Goal: Task Accomplishment & Management: Use online tool/utility

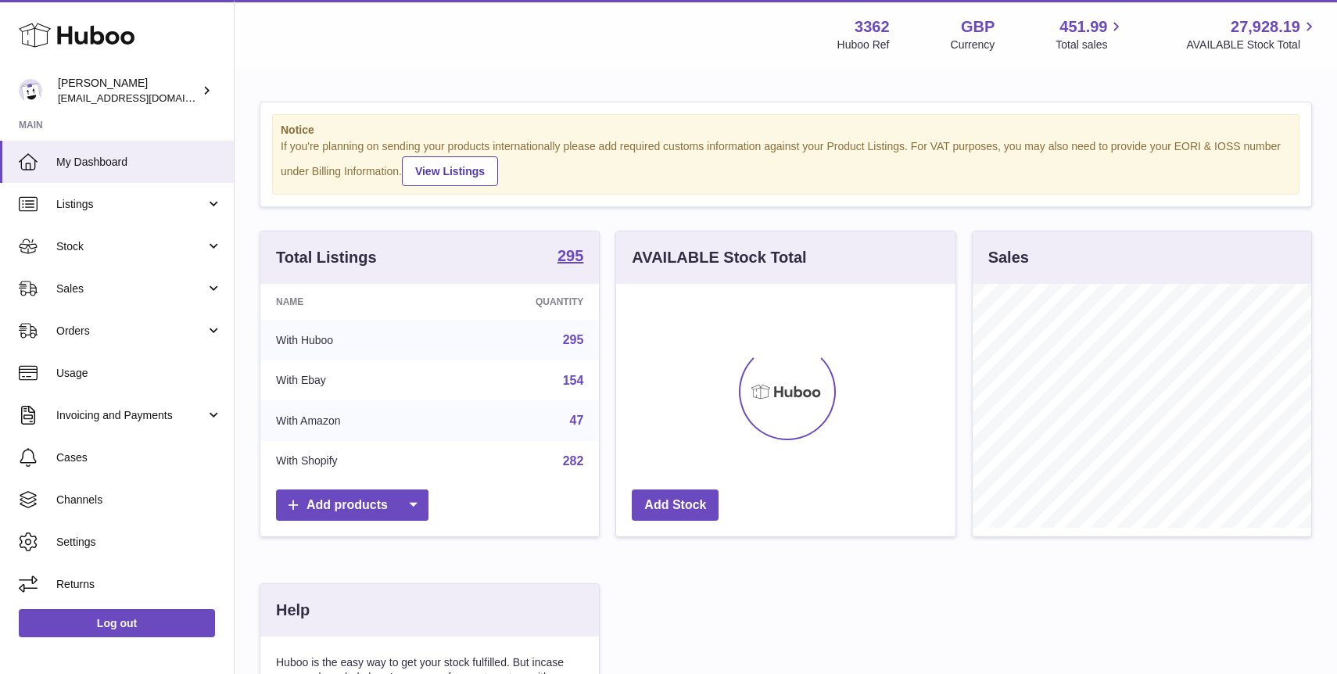
scroll to position [244, 339]
click at [140, 293] on span "Sales" at bounding box center [130, 288] width 149 height 15
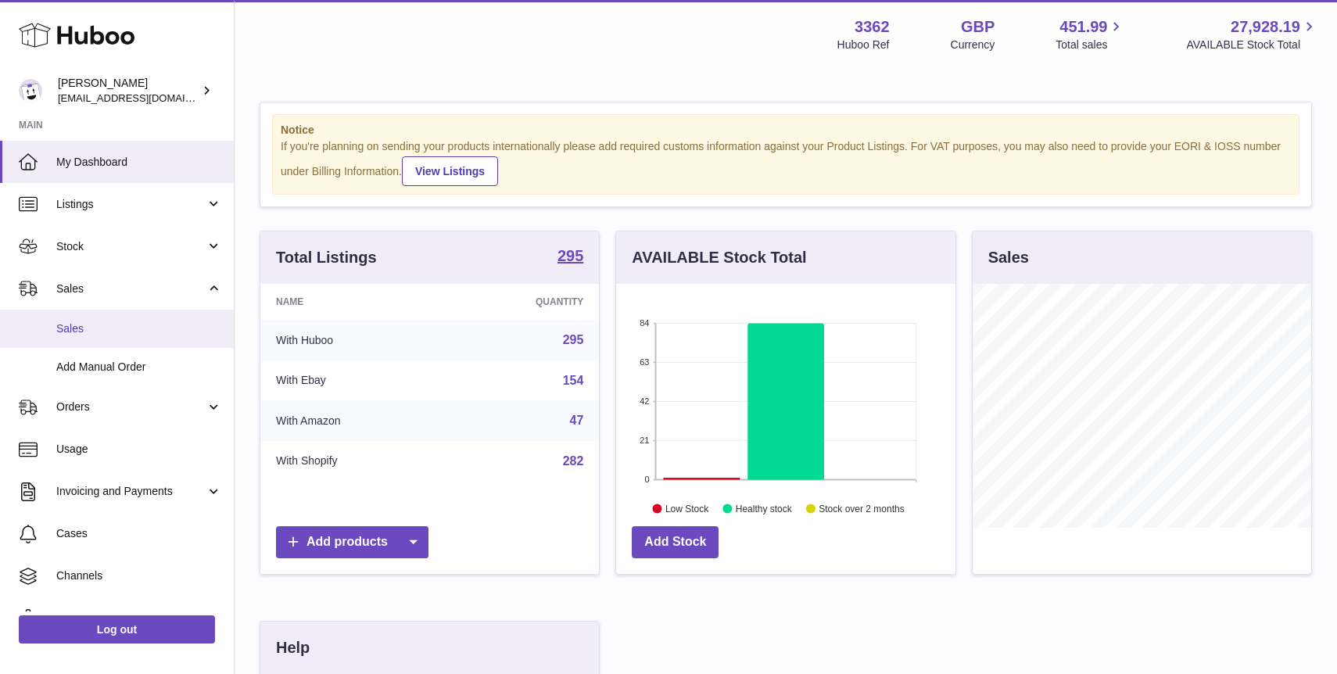
click at [117, 321] on link "Sales" at bounding box center [117, 329] width 234 height 38
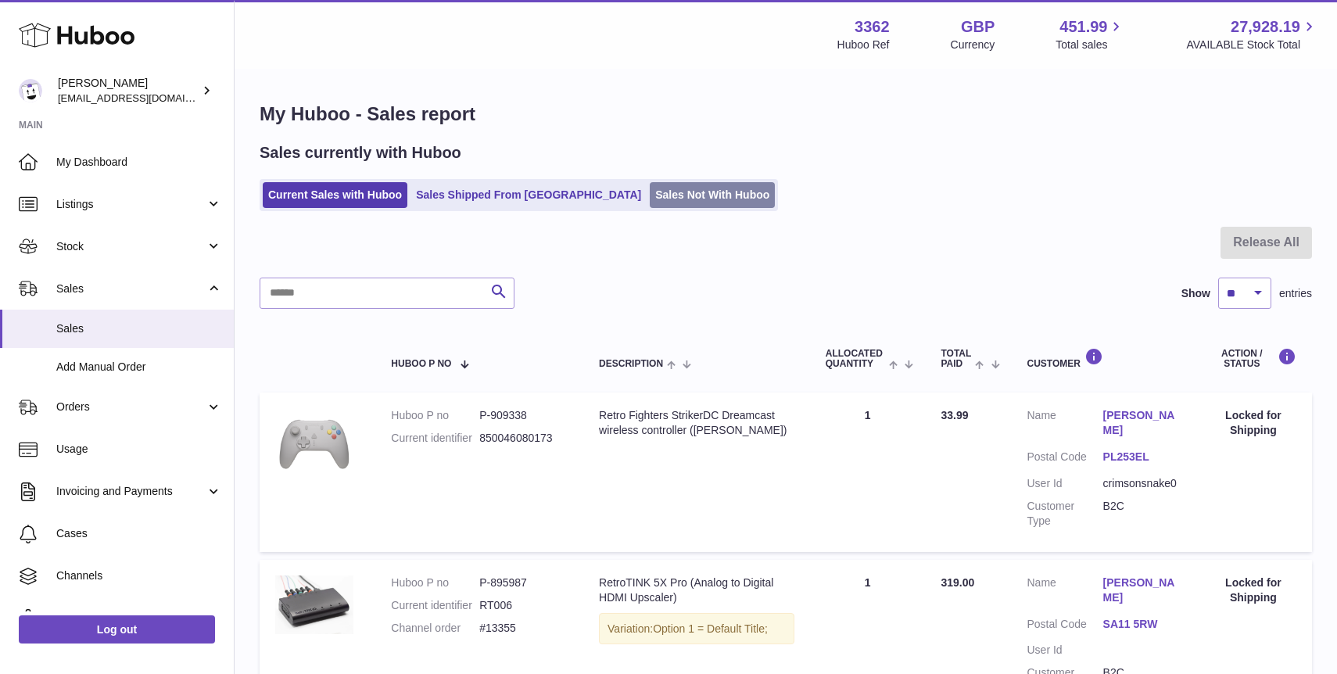
click at [650, 206] on link "Sales Not With Huboo" at bounding box center [712, 195] width 125 height 26
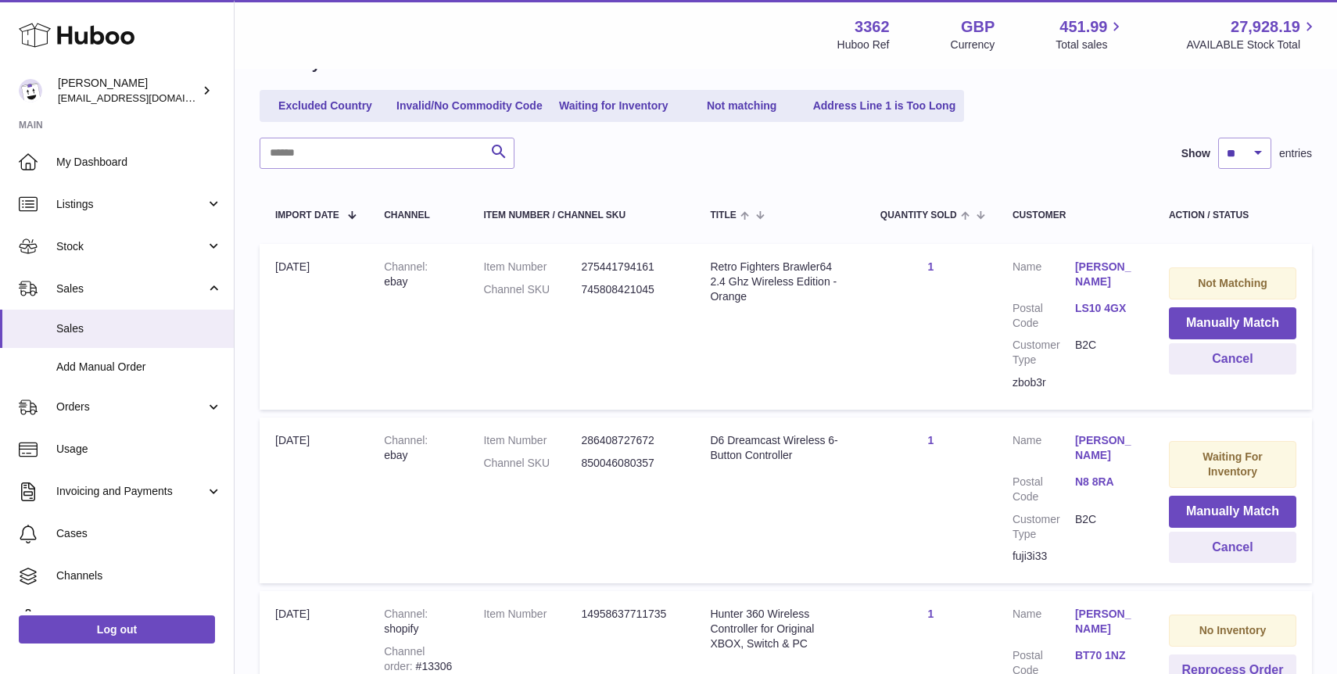
scroll to position [174, 0]
click at [1212, 362] on button "Cancel" at bounding box center [1232, 358] width 127 height 32
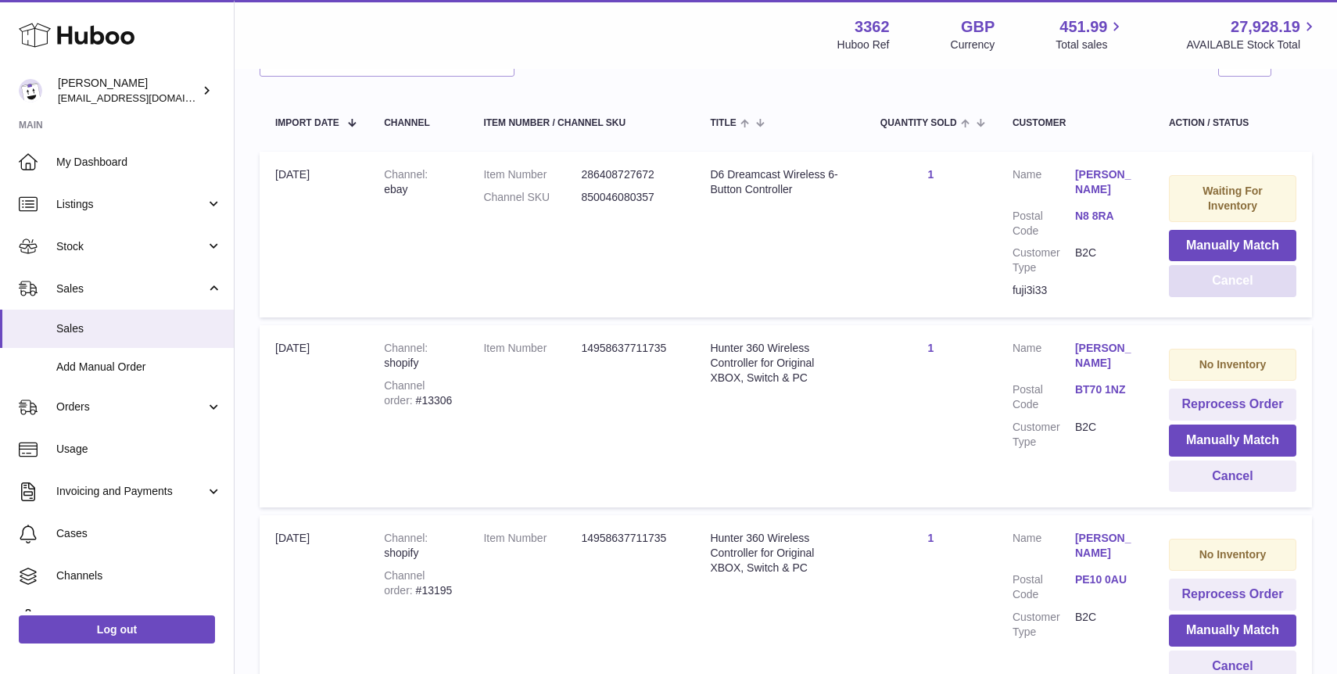
scroll to position [267, 0]
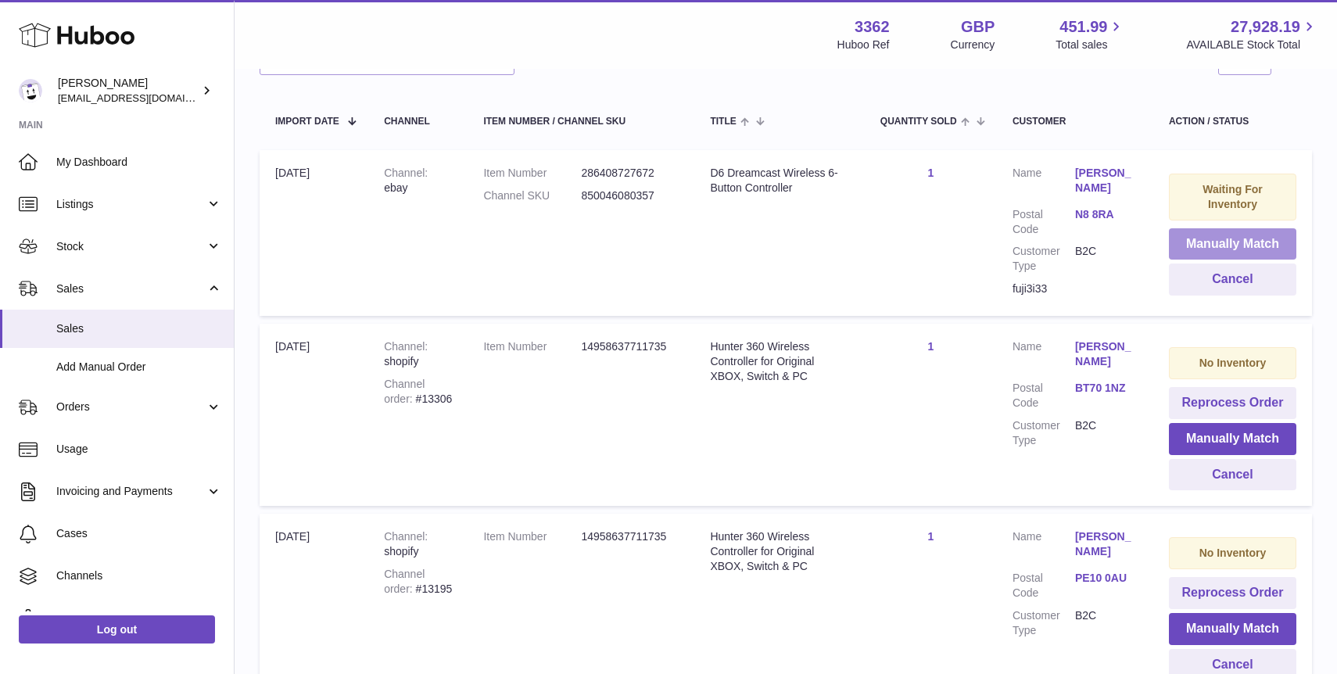
click at [1229, 246] on button "Manually Match" at bounding box center [1232, 244] width 127 height 32
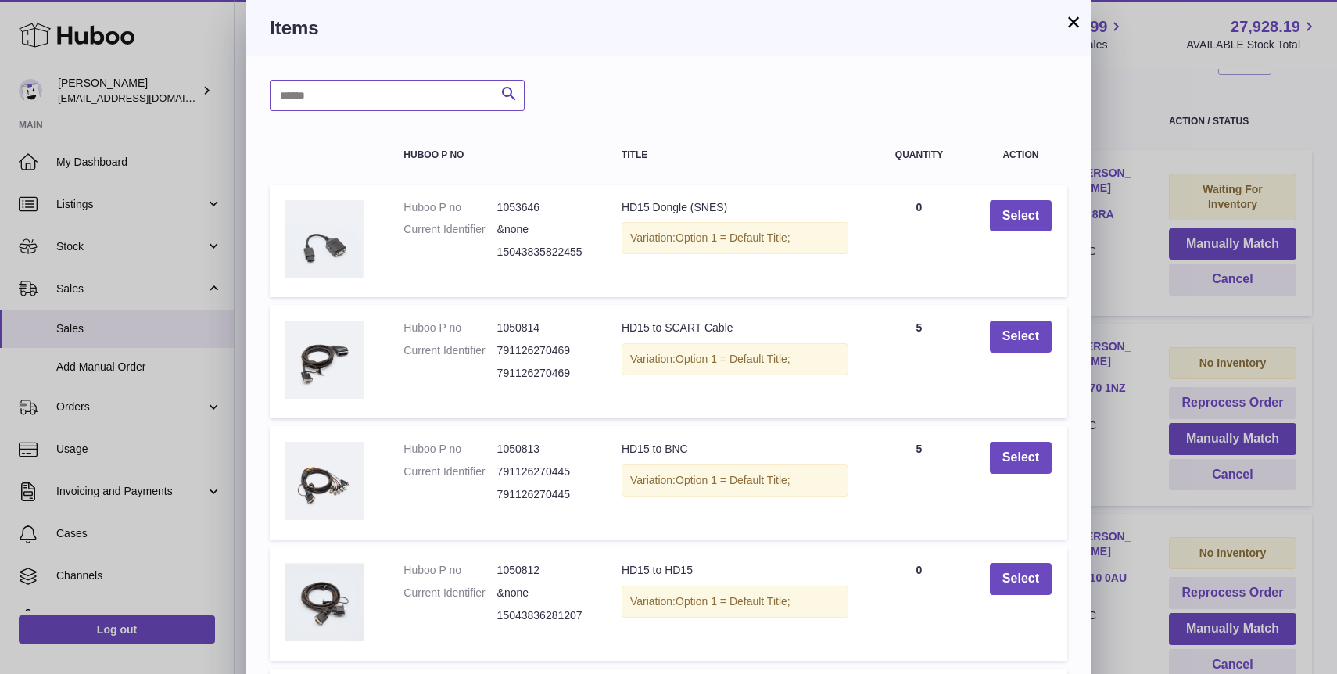
click at [446, 98] on input "text" at bounding box center [397, 95] width 255 height 31
type input "**"
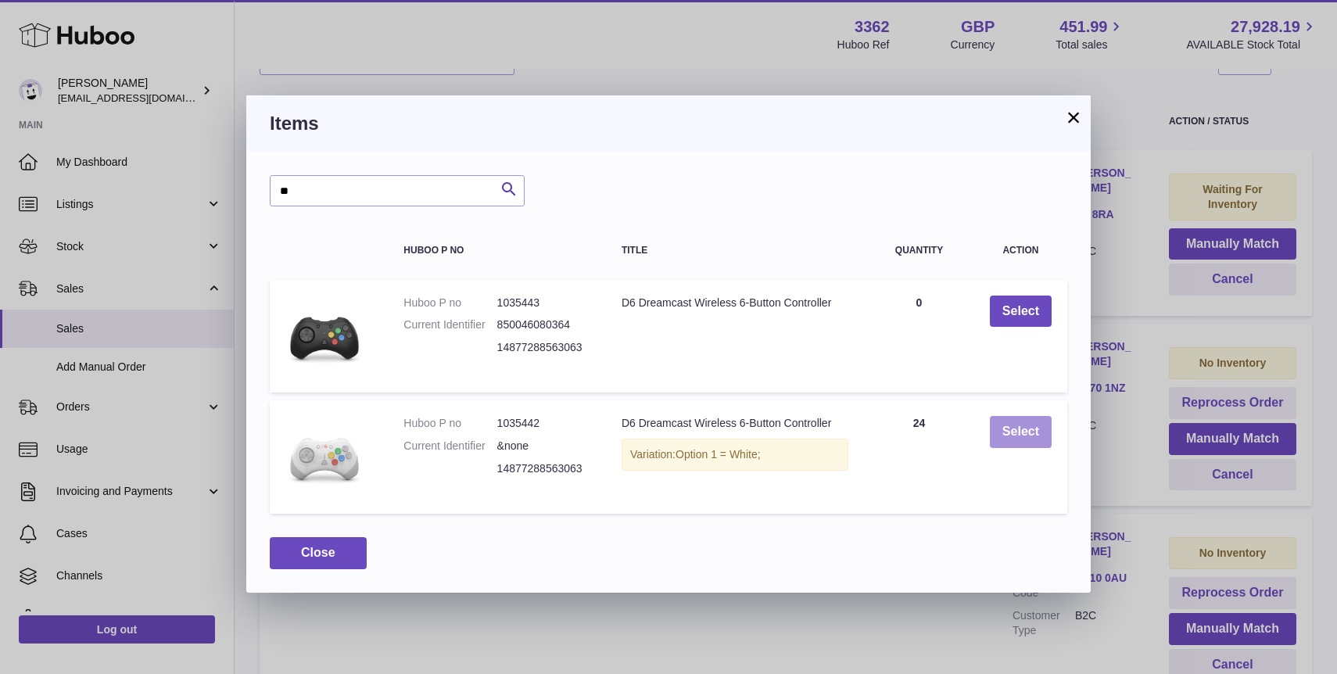
click at [1008, 446] on button "Select" at bounding box center [1021, 432] width 62 height 32
